Goal: Information Seeking & Learning: Find specific page/section

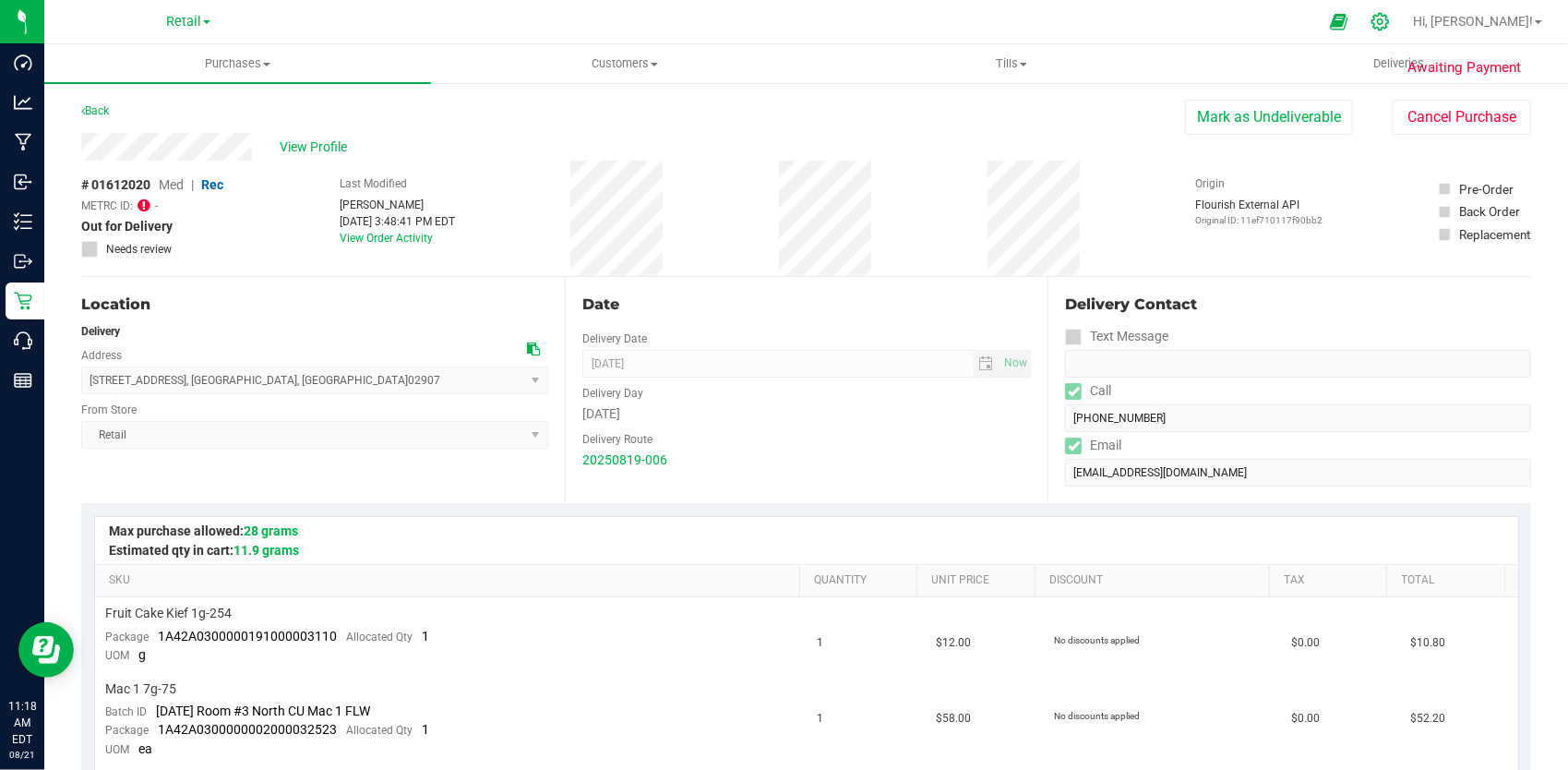
click at [1390, 18] on icon at bounding box center [1379, 21] width 19 height 19
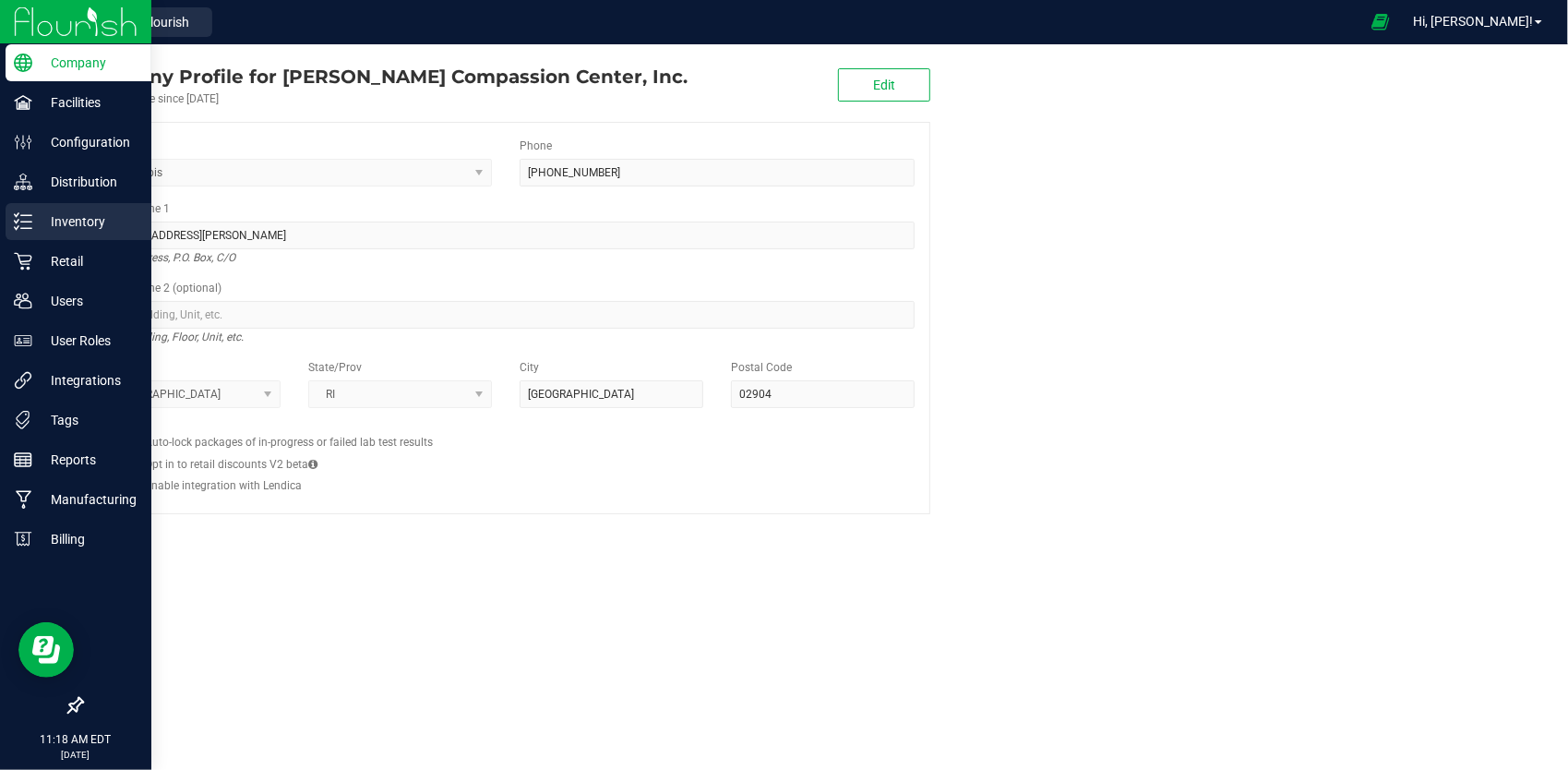
click at [74, 221] on p "Inventory" at bounding box center [87, 222] width 111 height 22
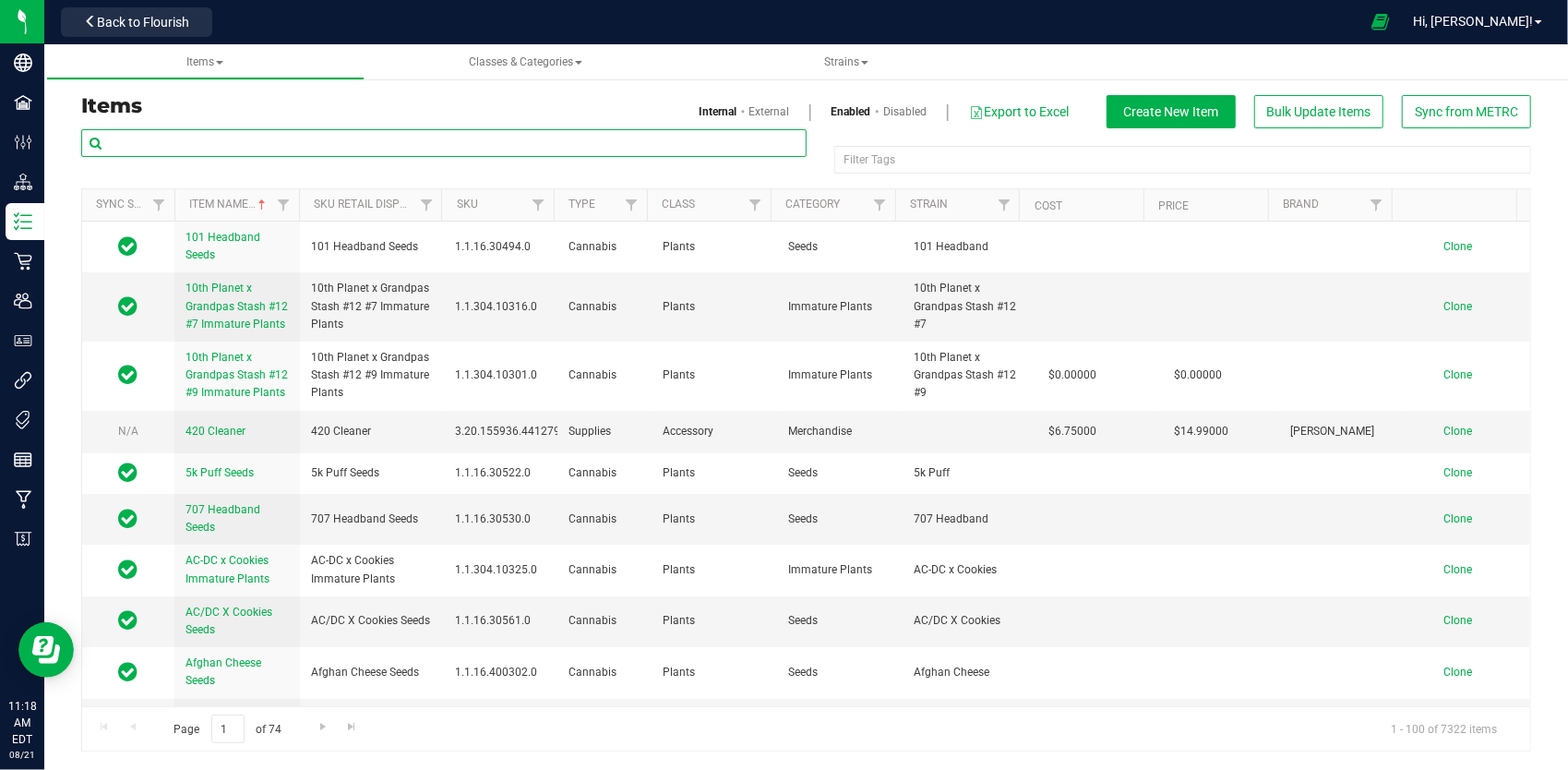
click at [289, 140] on input "text" at bounding box center [443, 143] width 726 height 28
type input "kief"
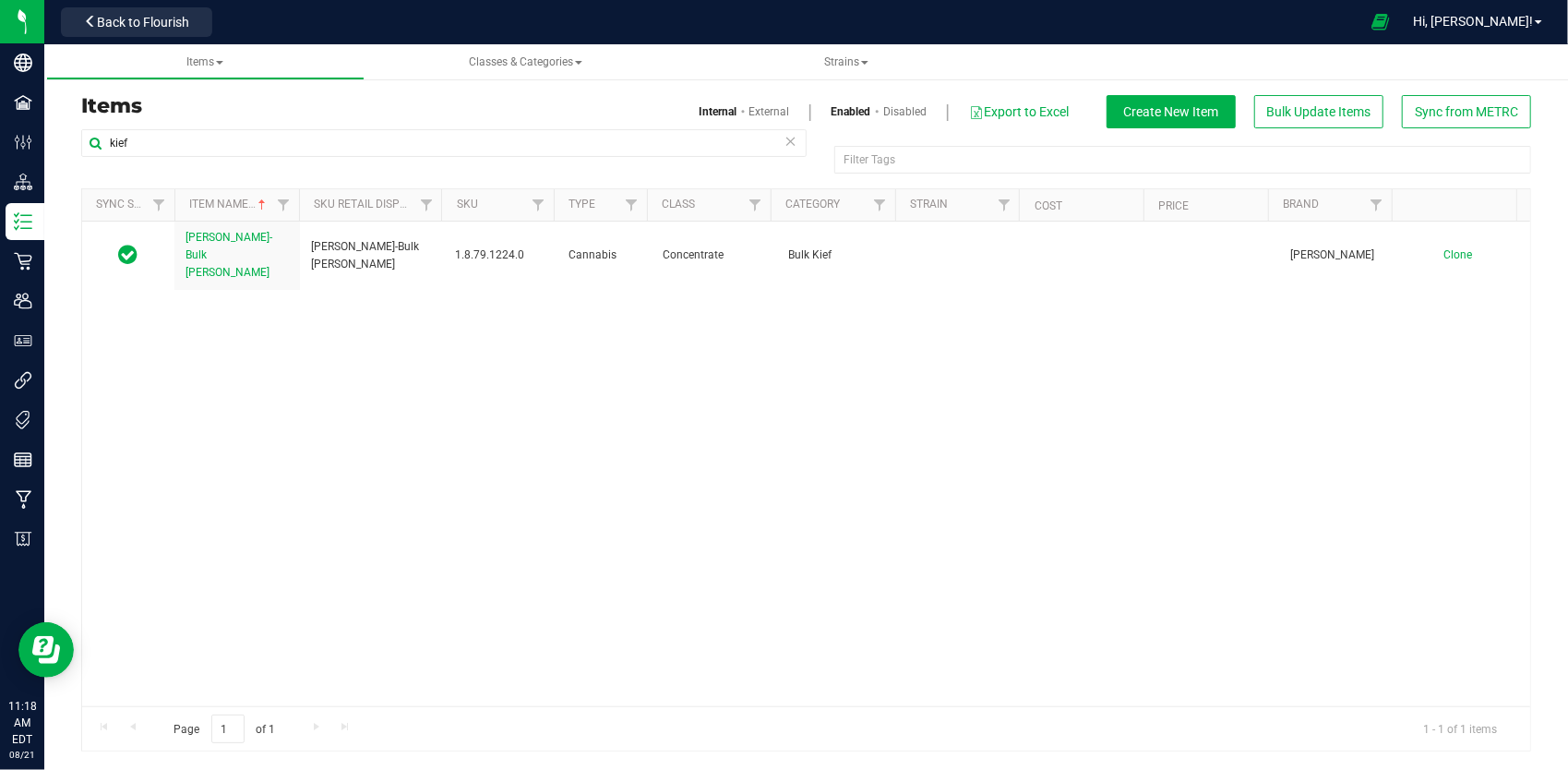
click at [775, 106] on link "External" at bounding box center [770, 112] width 41 height 17
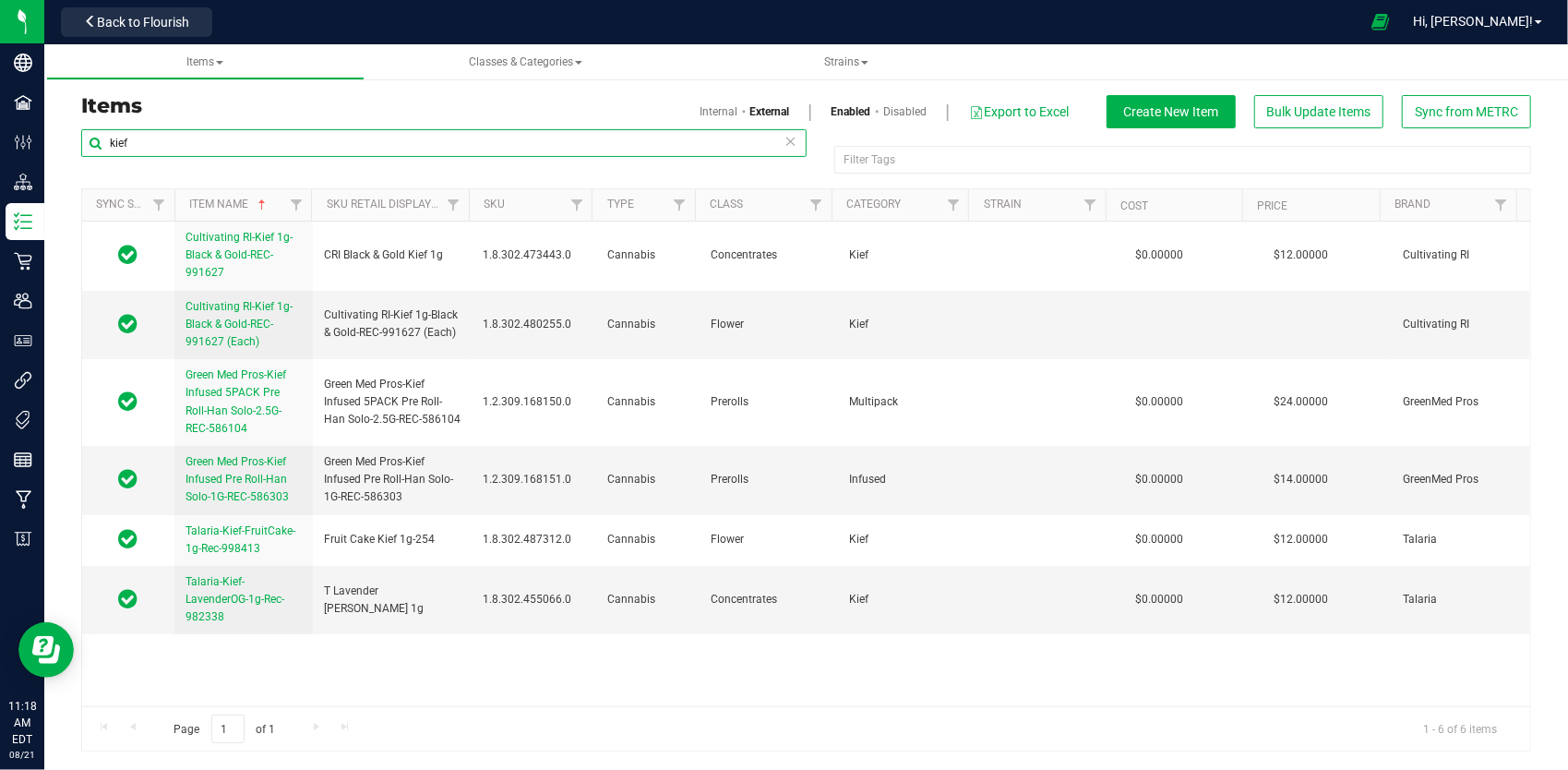
click at [161, 148] on input "kief" at bounding box center [443, 143] width 726 height 28
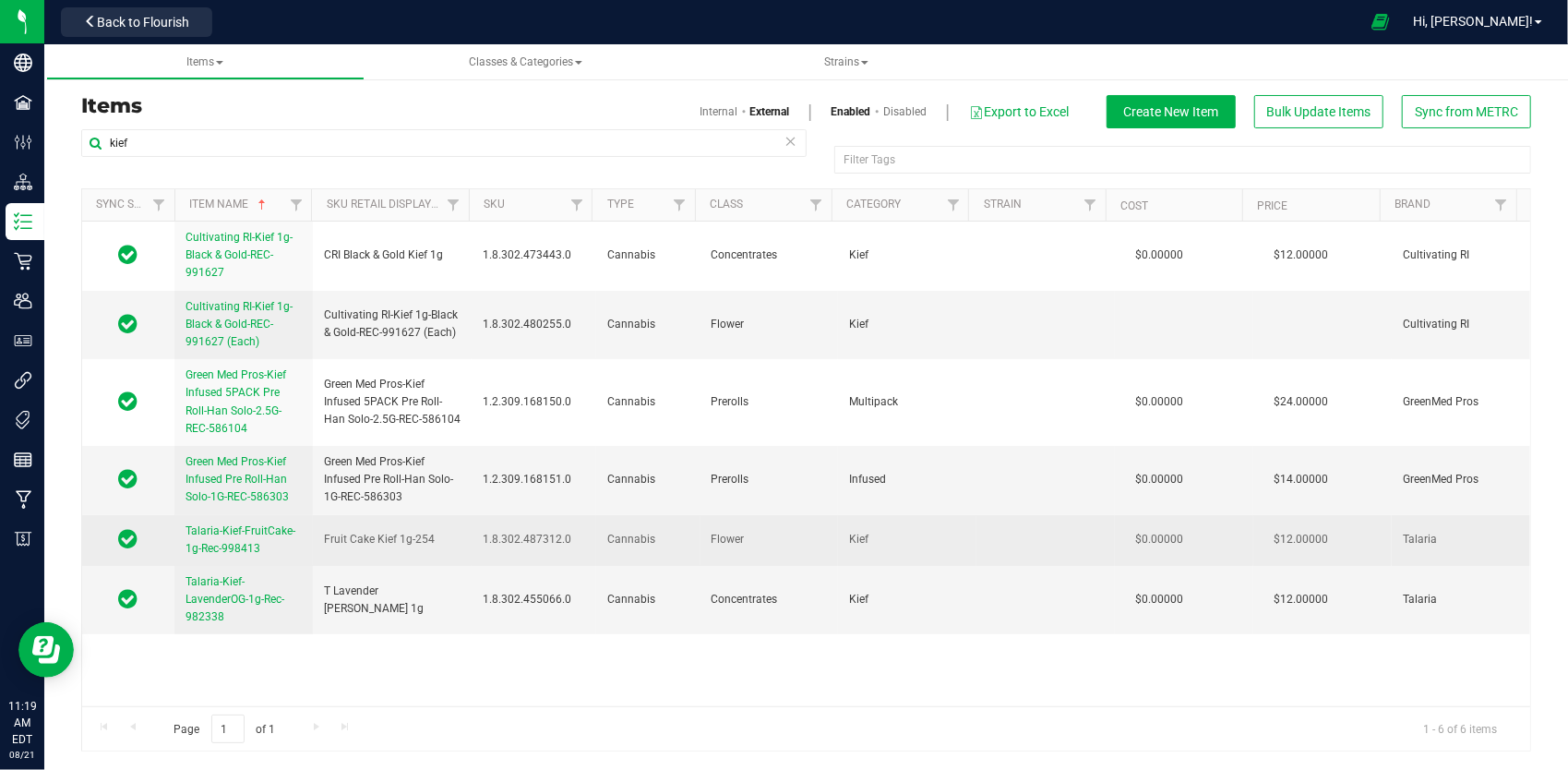
click at [248, 530] on span "Talaria-Kief-FruitCake-1g-Rec-998413" at bounding box center [241, 539] width 110 height 31
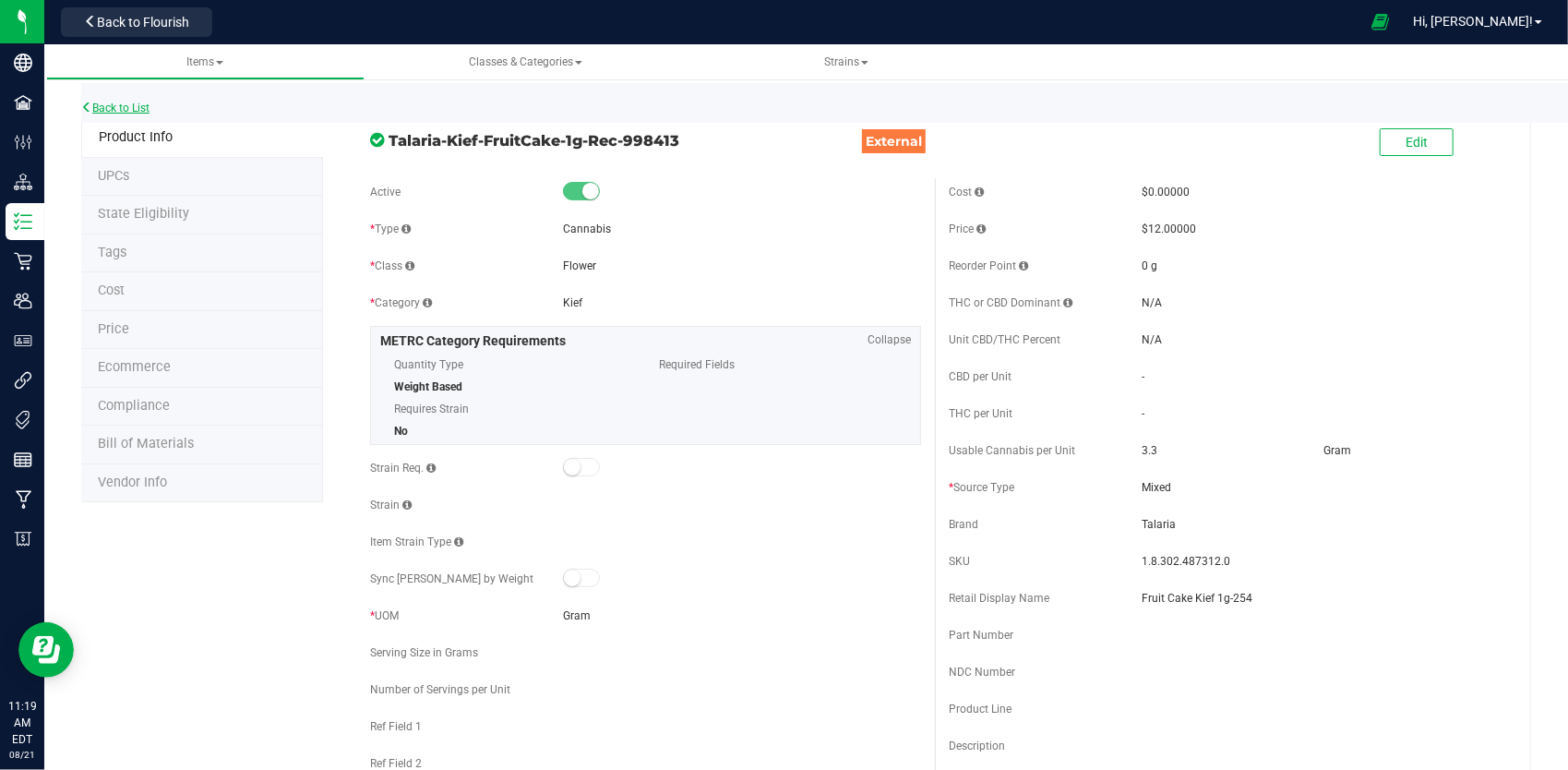
click at [136, 106] on link "Back to List" at bounding box center [115, 108] width 68 height 13
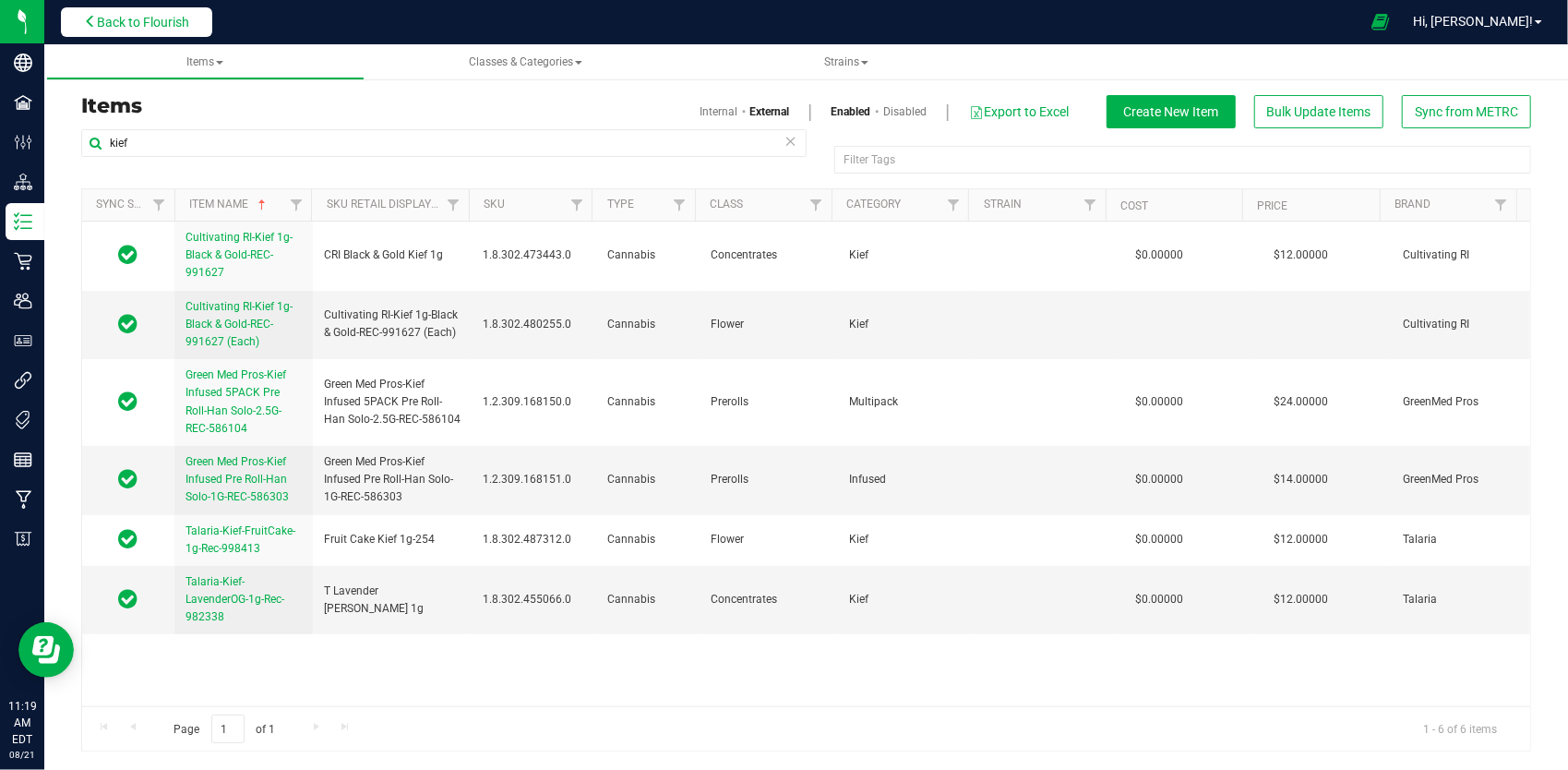
click at [166, 29] on span "Back to Flourish" at bounding box center [143, 22] width 92 height 15
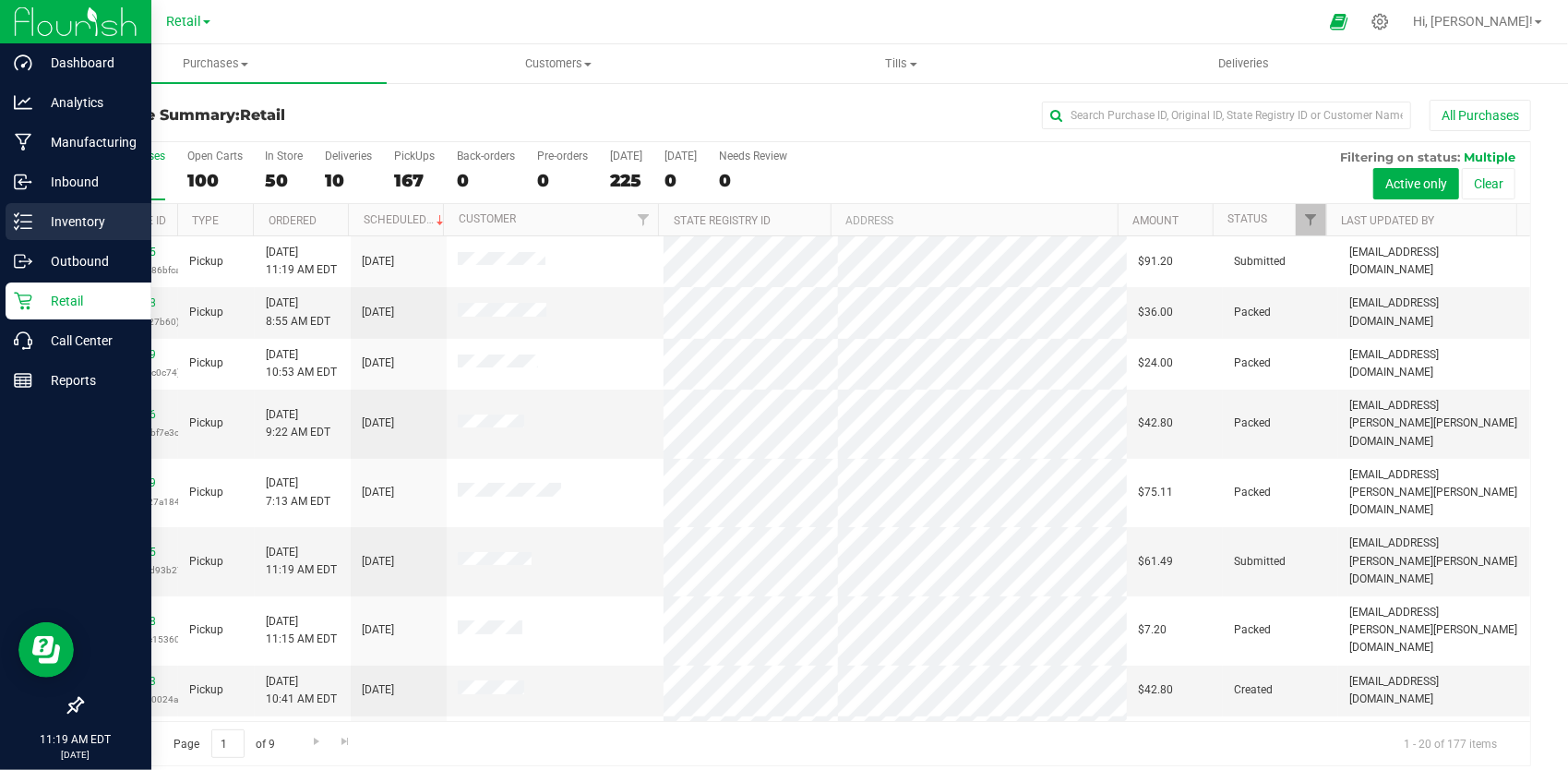
click at [84, 216] on p "Inventory" at bounding box center [87, 222] width 111 height 22
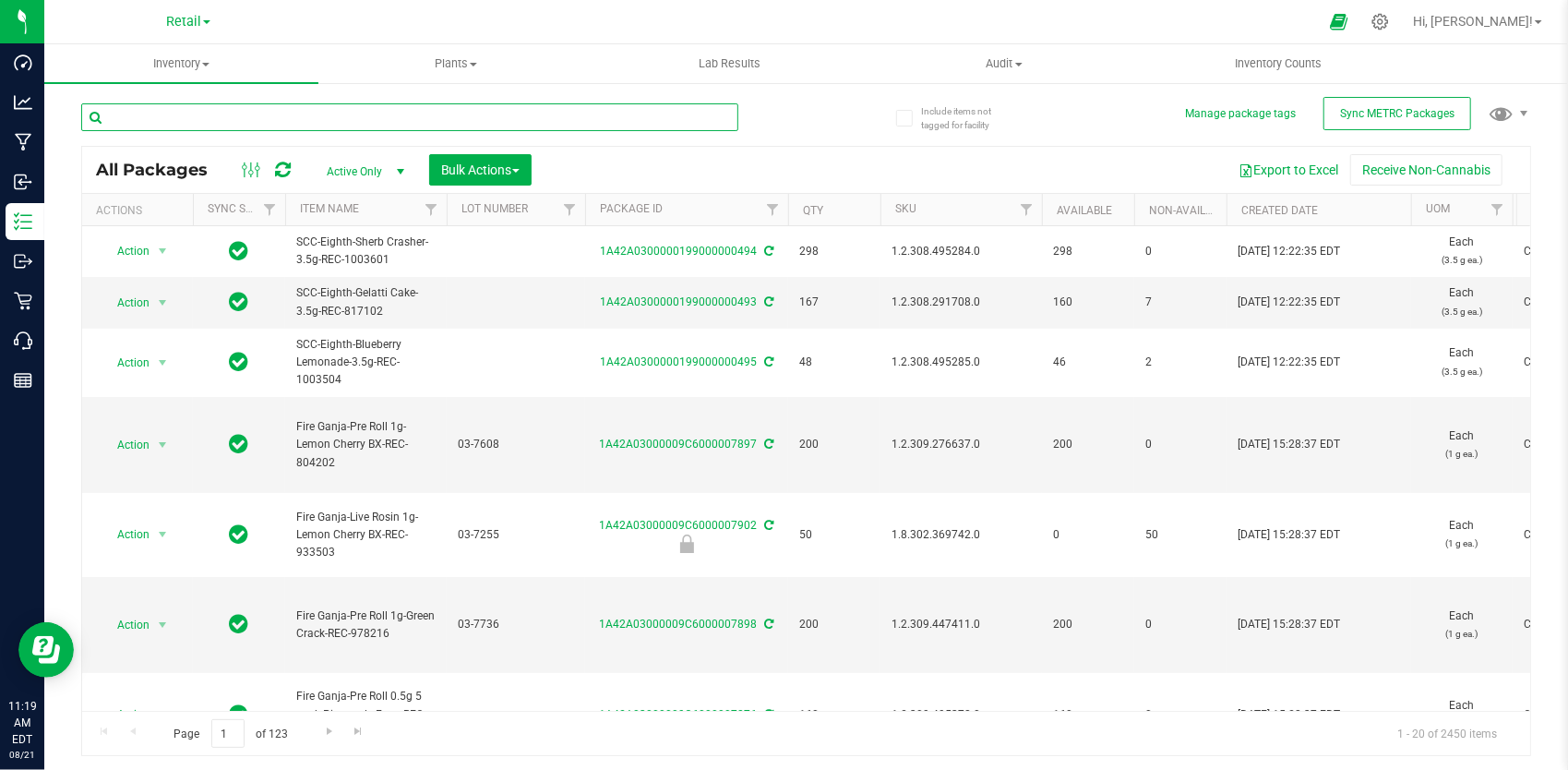
click at [242, 115] on input "text" at bounding box center [409, 118] width 657 height 28
type input "fruit cake kief"
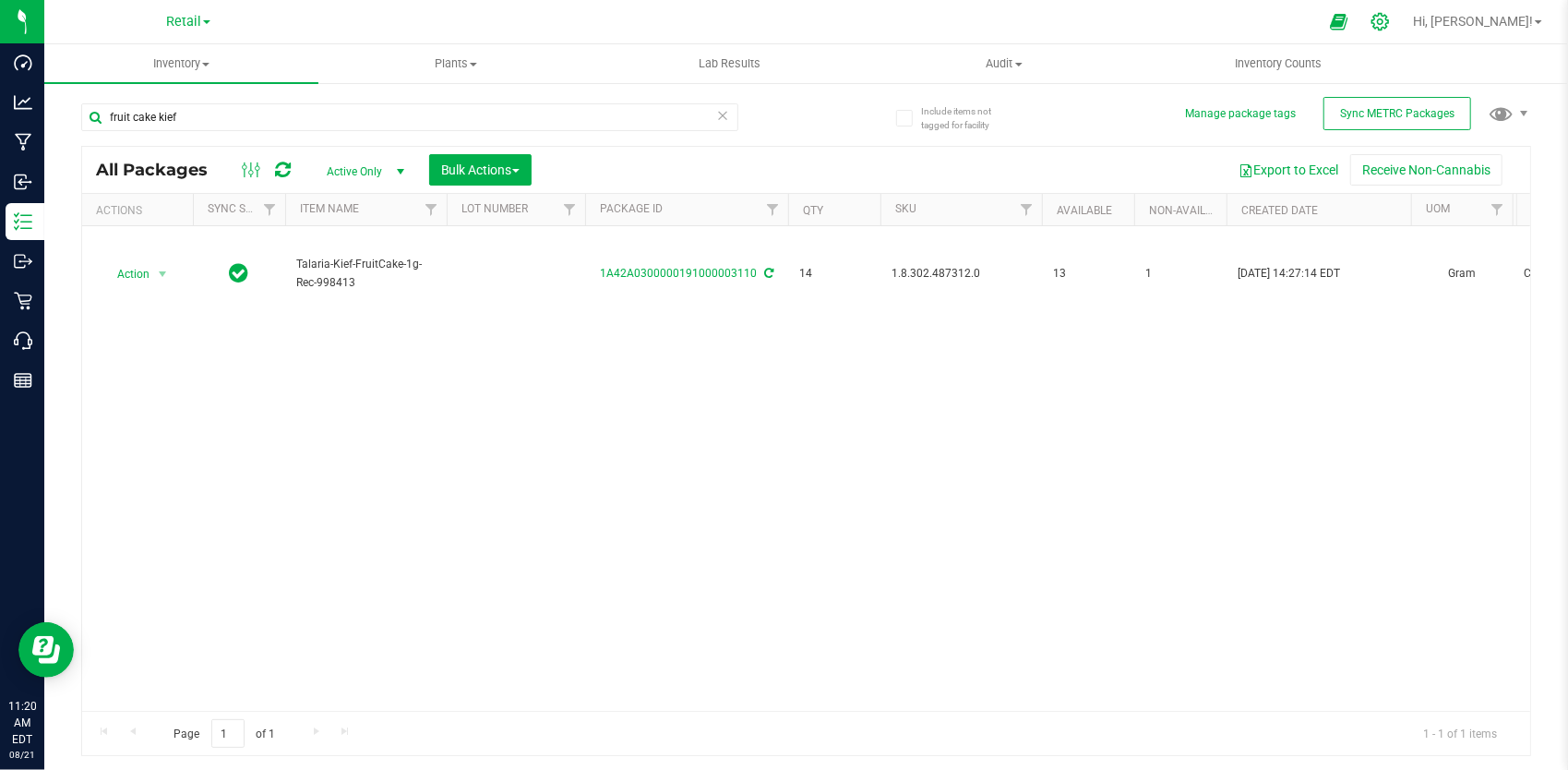
click at [1389, 19] on icon at bounding box center [1380, 22] width 18 height 18
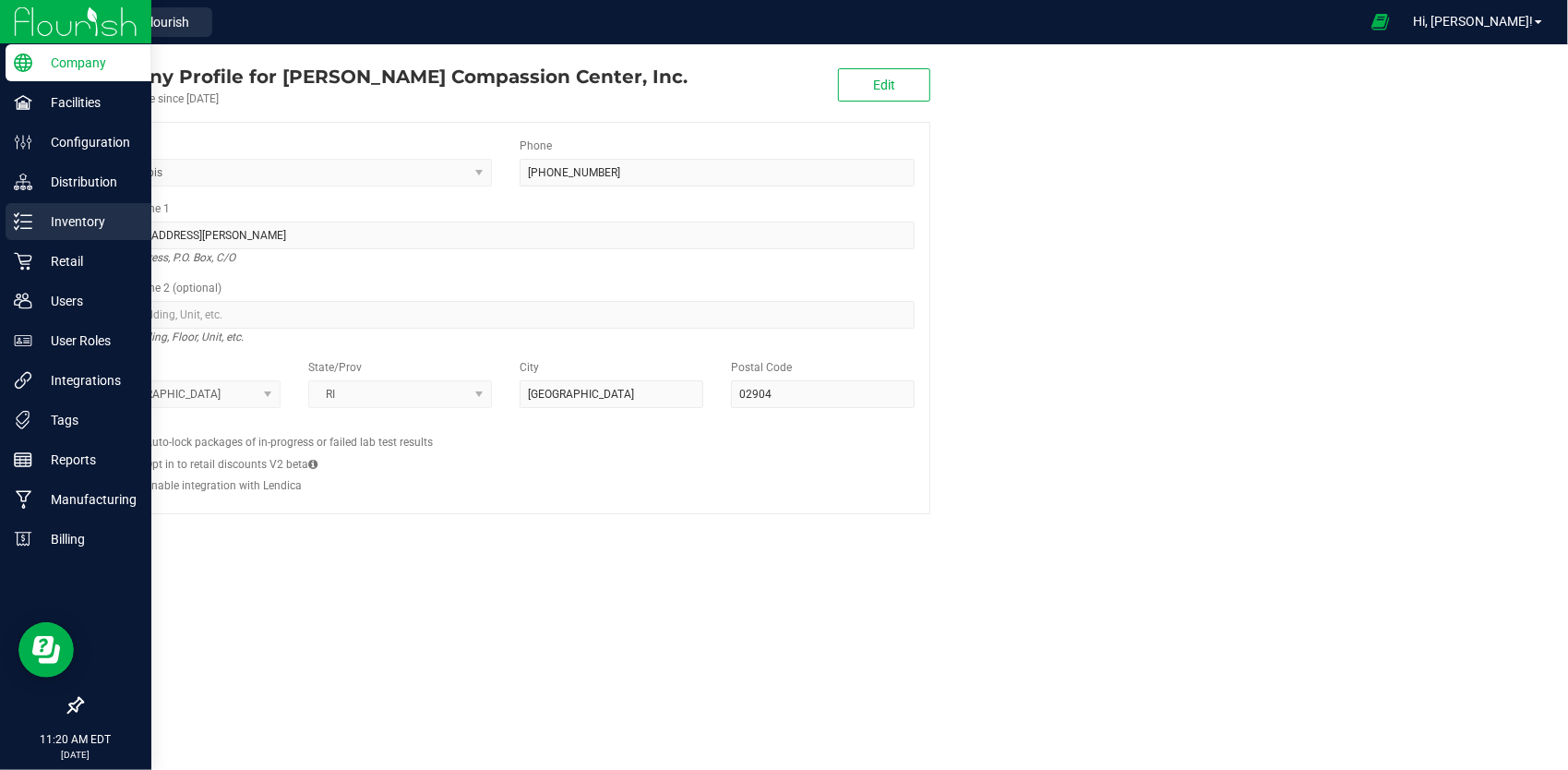
click at [74, 222] on p "Inventory" at bounding box center [87, 222] width 111 height 22
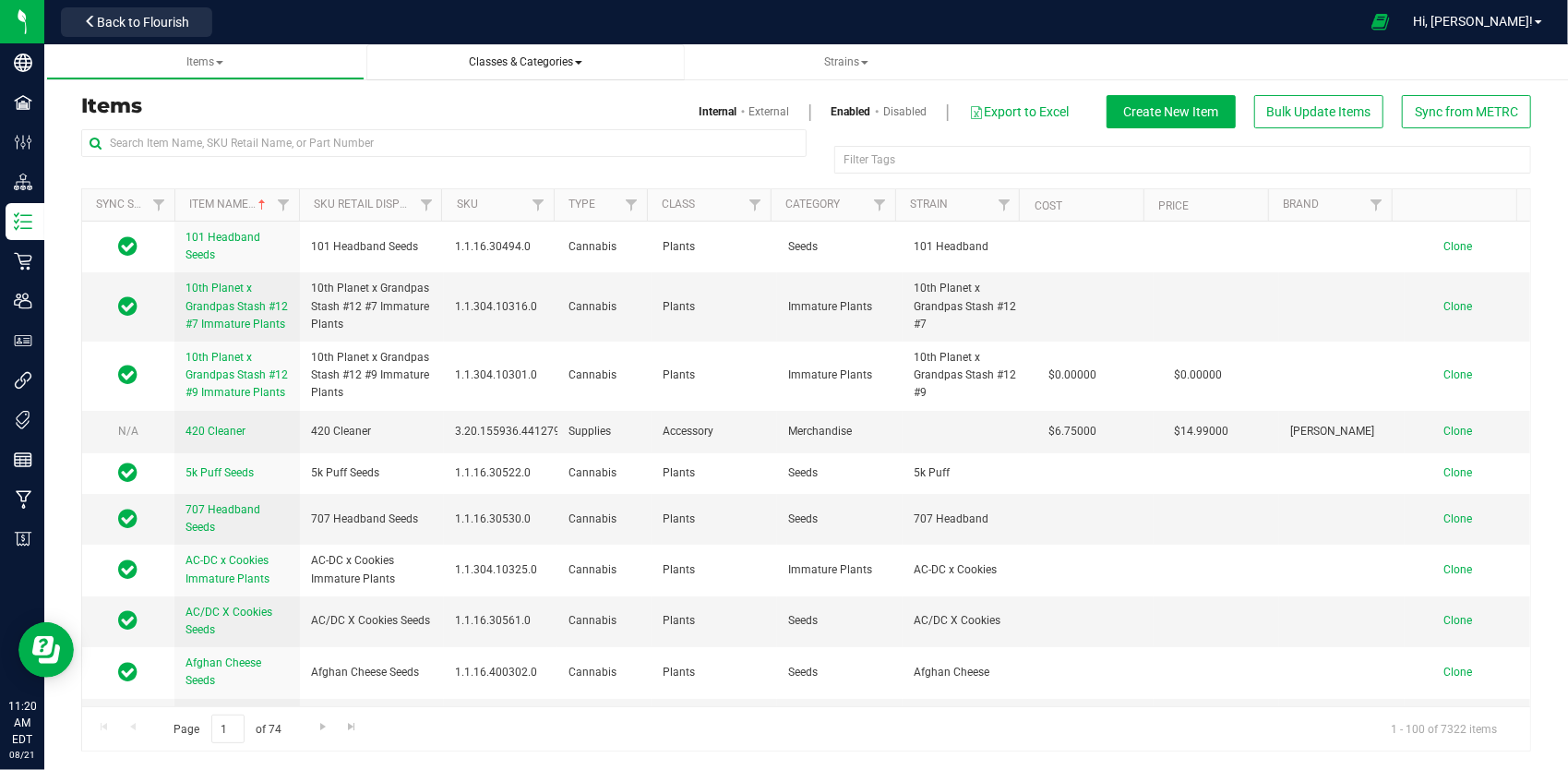
click at [537, 60] on span "Classes & Categories" at bounding box center [526, 61] width 114 height 13
click at [456, 134] on span "All categories" at bounding box center [432, 138] width 77 height 15
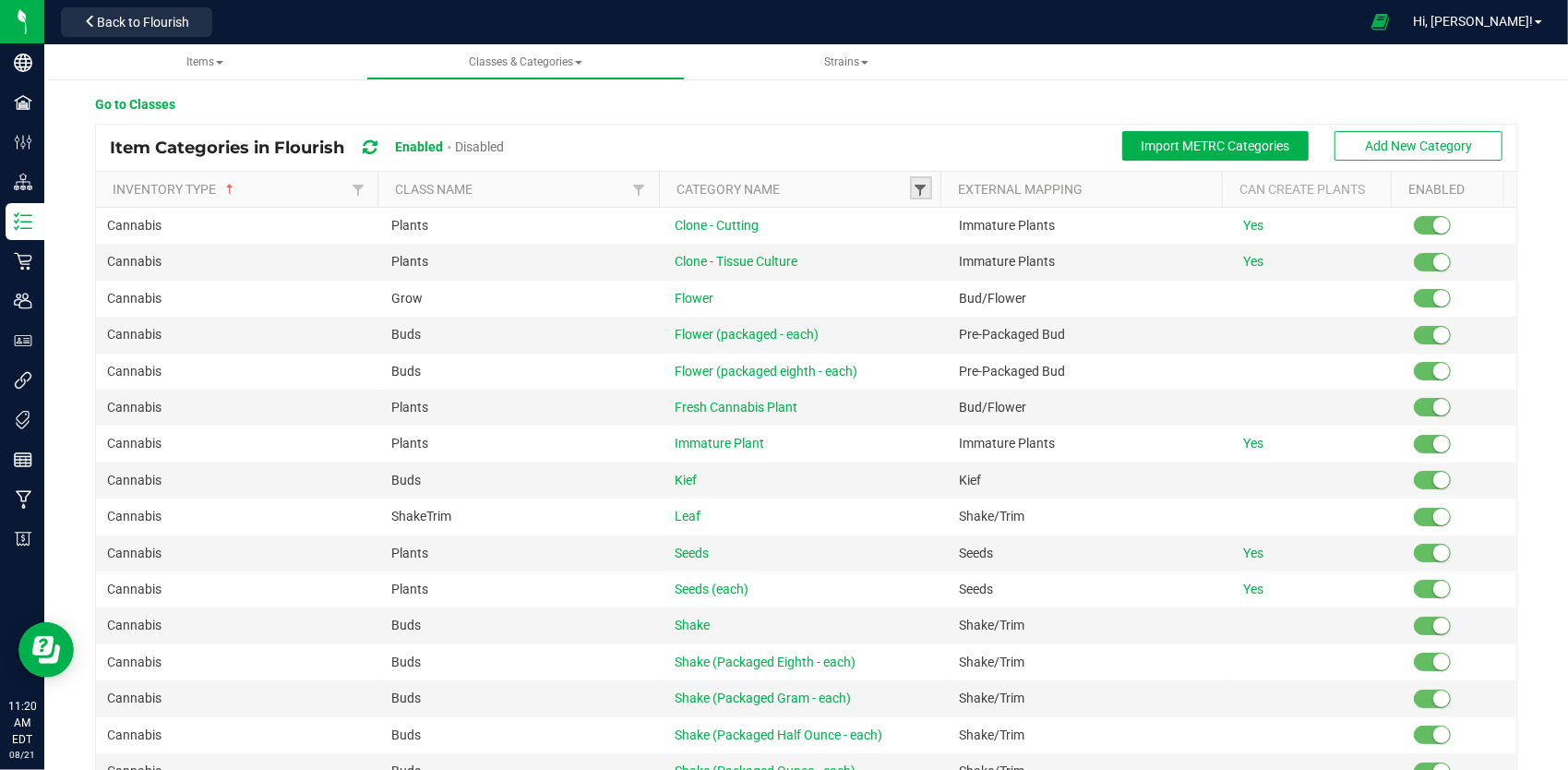
click at [914, 183] on span at bounding box center [921, 190] width 15 height 15
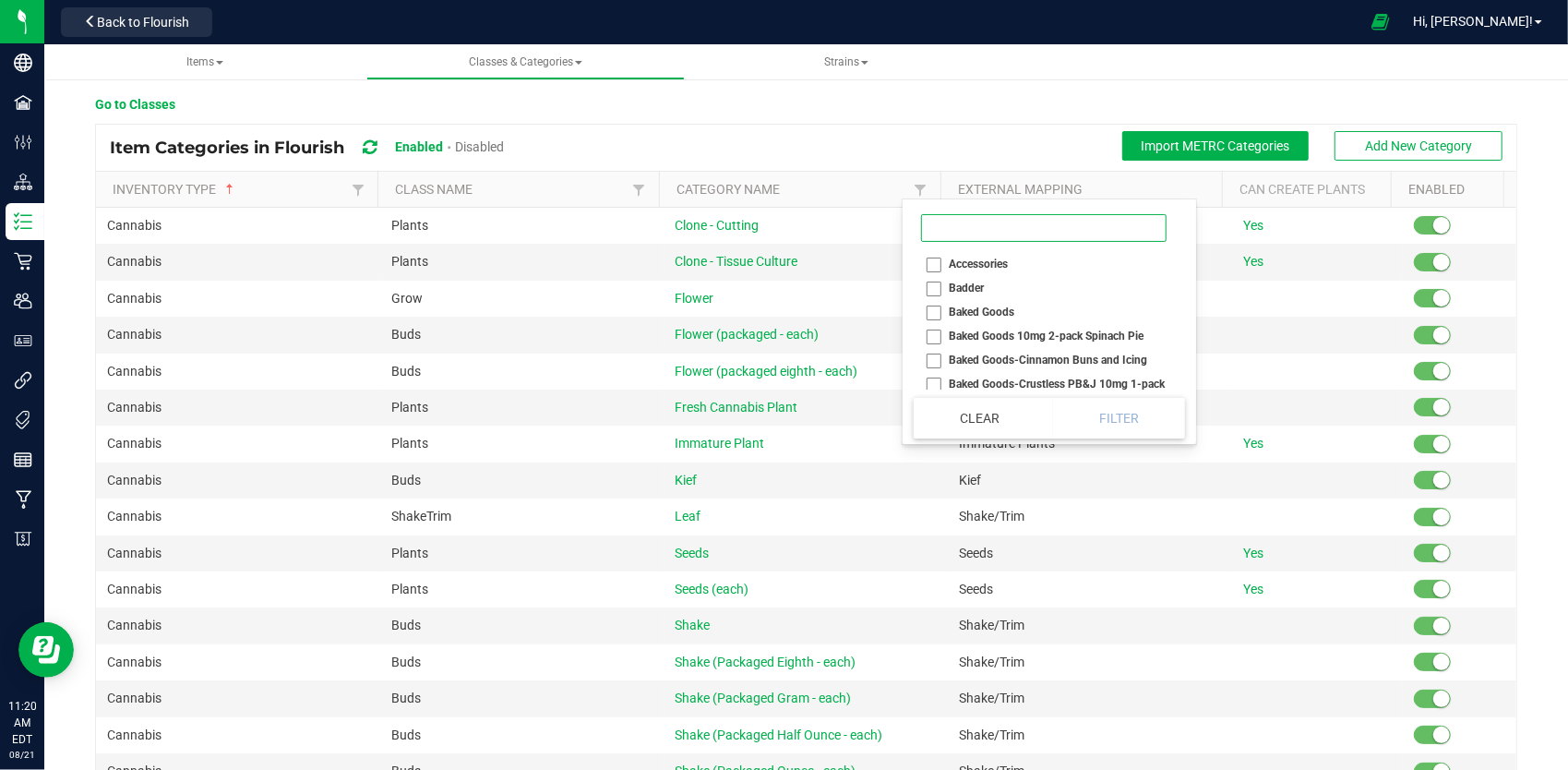
click at [973, 219] on input at bounding box center [1044, 229] width 246 height 28
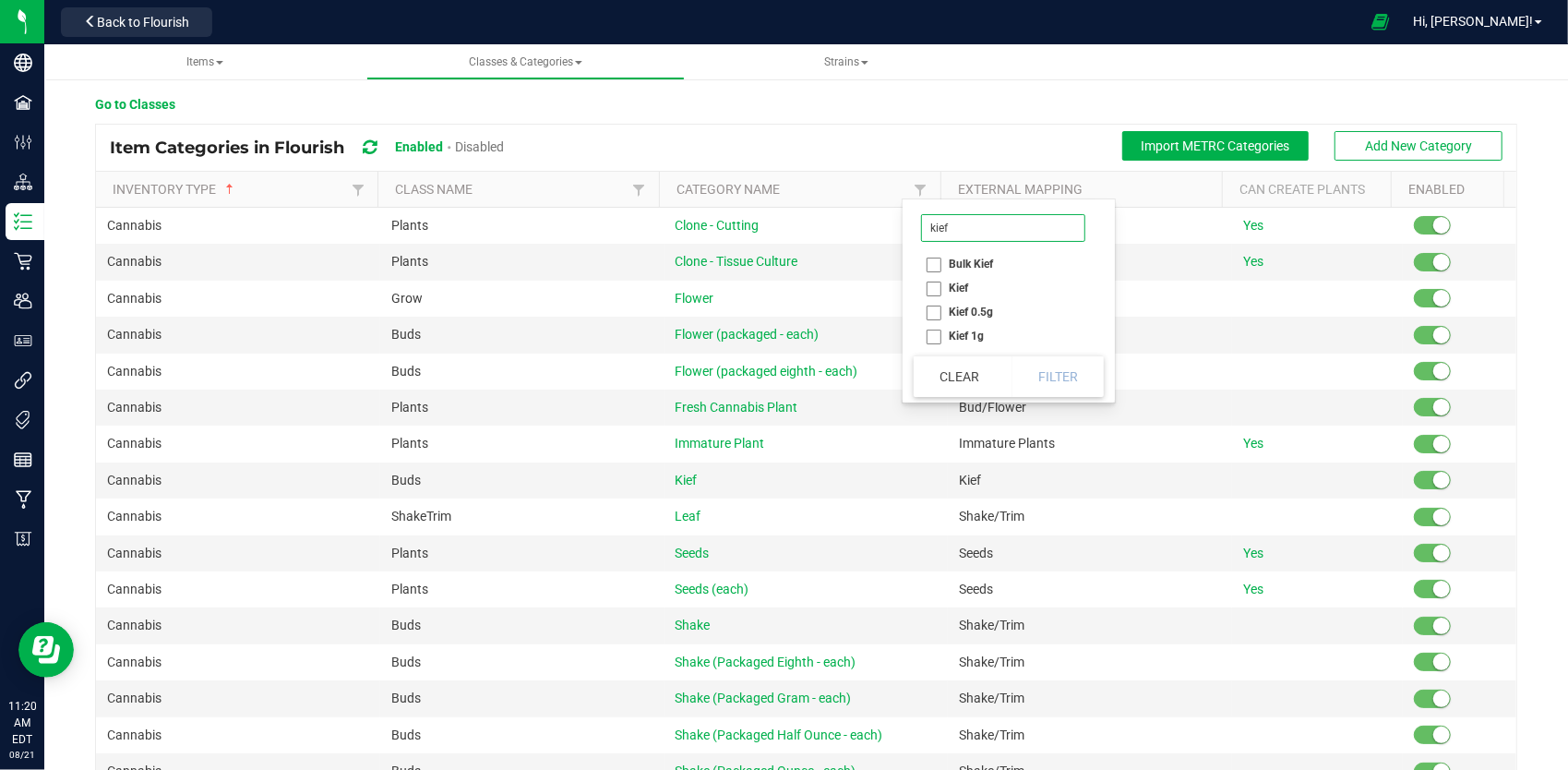
type input "kief"
click at [932, 283] on li "Kief" at bounding box center [1003, 288] width 179 height 24
checkbox input "true"
click at [926, 312] on li "Kief 0.5g" at bounding box center [1003, 313] width 179 height 24
checkbox 0\ "true"
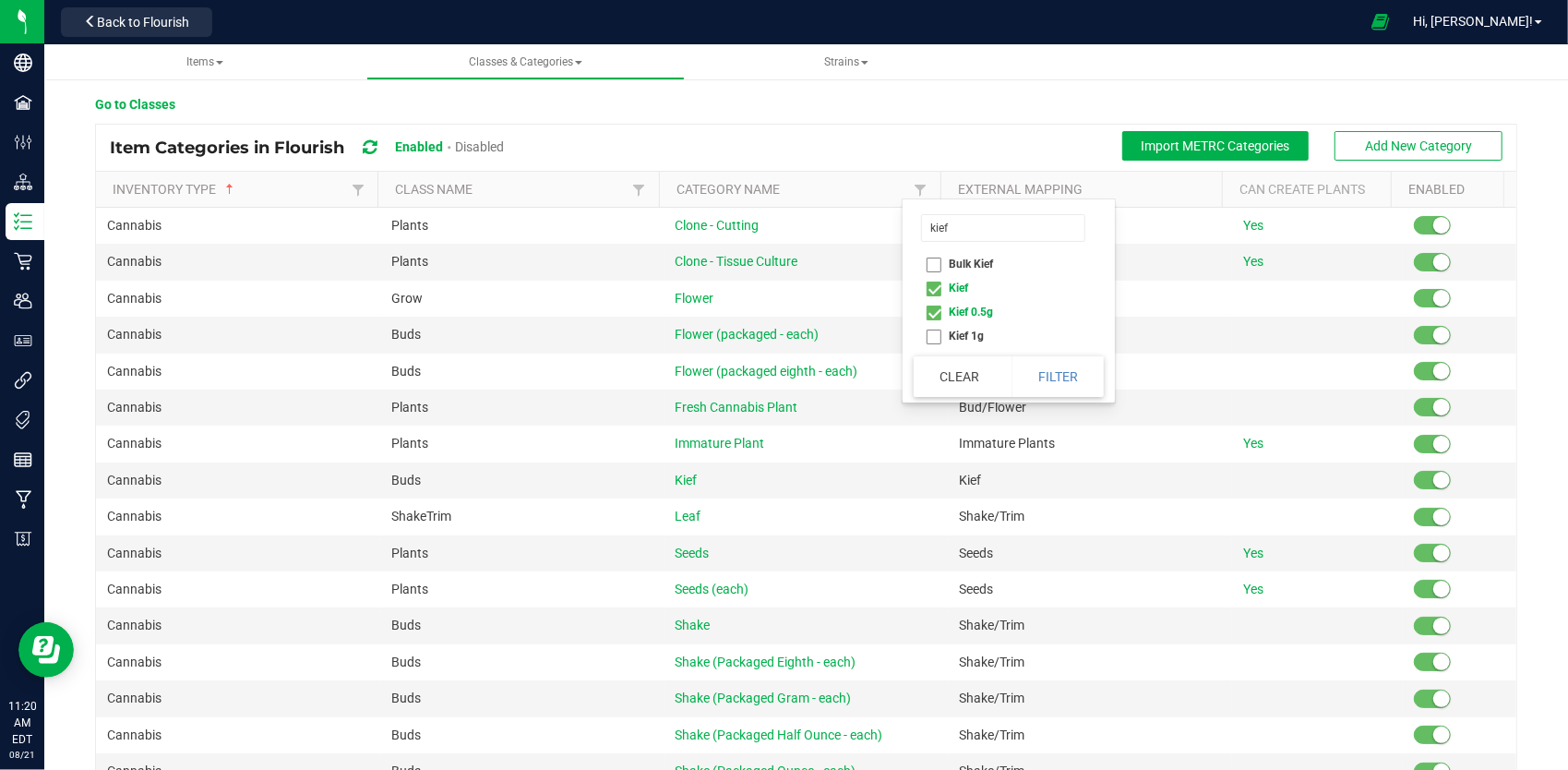
drag, startPoint x: 930, startPoint y: 341, endPoint x: 986, endPoint y: 303, distance: 67.7
click at [930, 340] on li "Kief 1g" at bounding box center [1003, 337] width 179 height 24
checkbox 1g "true"
click at [1082, 380] on button "Filter" at bounding box center [1058, 377] width 92 height 41
